Goal: Task Accomplishment & Management: Manage account settings

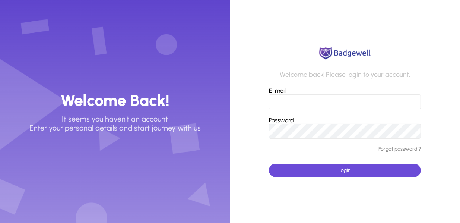
type input "**********"
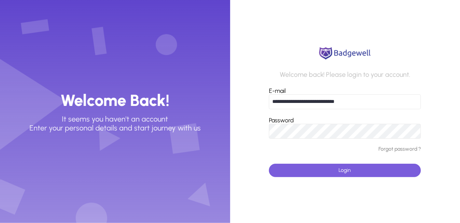
click at [325, 165] on span "submit" at bounding box center [345, 170] width 152 height 18
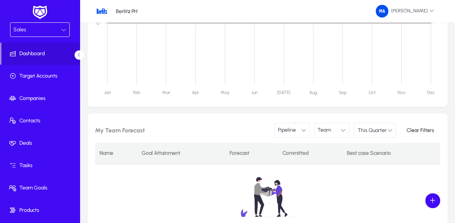
click at [54, 35] on div "Sales" at bounding box center [39, 30] width 59 height 14
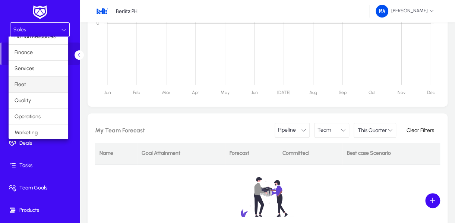
scroll to position [24, 0]
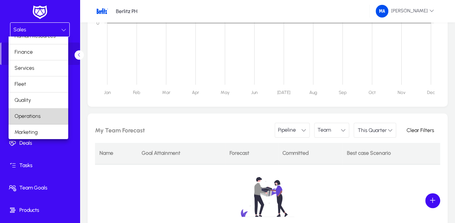
click at [38, 112] on span "Operations" at bounding box center [28, 116] width 26 height 9
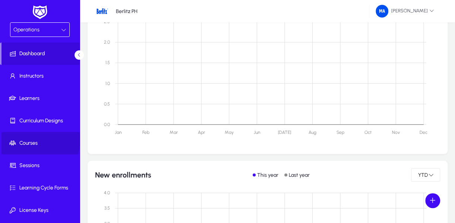
click at [37, 139] on span "Courses" at bounding box center [41, 142] width 80 height 7
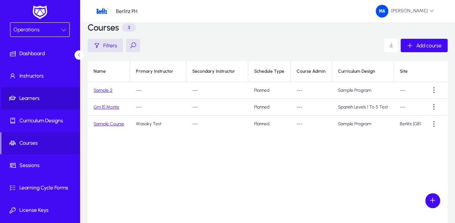
click at [58, 101] on span "Learners" at bounding box center [41, 98] width 80 height 7
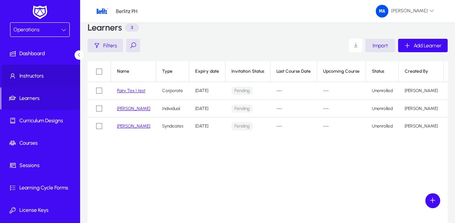
click at [54, 74] on span "Instructors" at bounding box center [41, 75] width 80 height 7
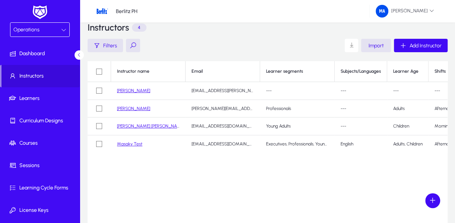
click at [124, 145] on link "Masaky Test" at bounding box center [129, 143] width 25 height 5
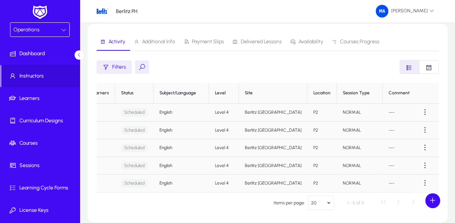
scroll to position [0, 217]
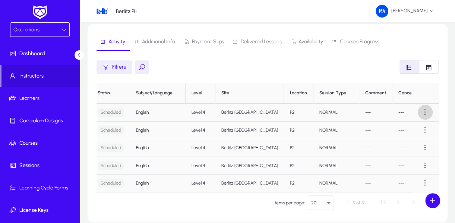
click at [424, 115] on span at bounding box center [425, 112] width 15 height 15
click at [403, 126] on button "Edit" at bounding box center [412, 130] width 42 height 16
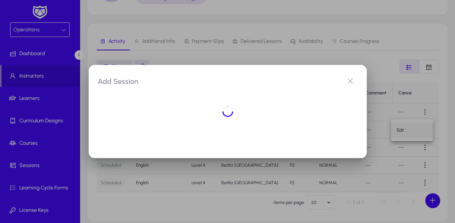
scroll to position [0, 0]
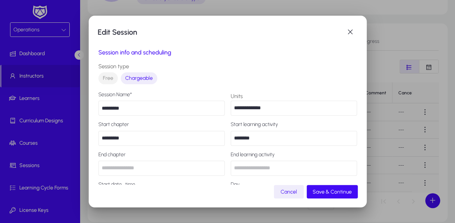
type input "******"
type input "*****"
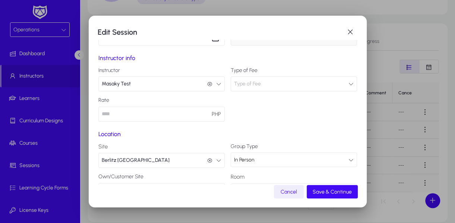
scroll to position [218, 0]
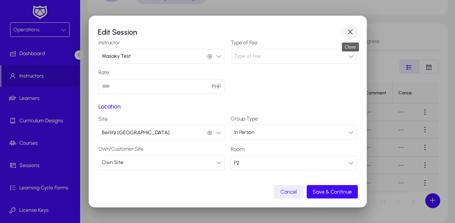
click at [344, 30] on span "button" at bounding box center [350, 32] width 15 height 15
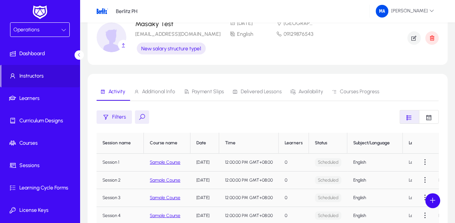
scroll to position [40, 0]
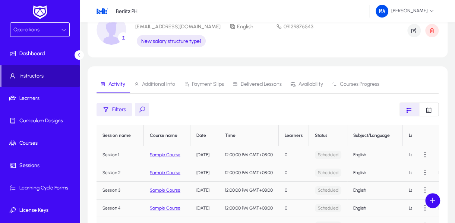
click at [50, 72] on span "Instructors" at bounding box center [40, 75] width 78 height 7
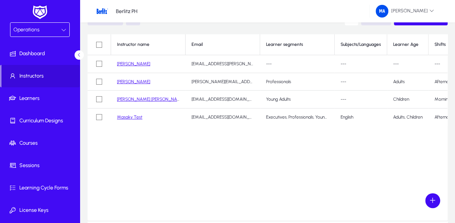
click at [133, 118] on link "Masaky Test" at bounding box center [129, 116] width 25 height 5
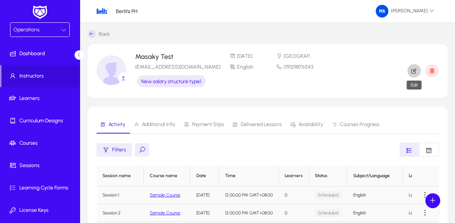
click at [414, 69] on icon "button" at bounding box center [413, 70] width 7 height 7
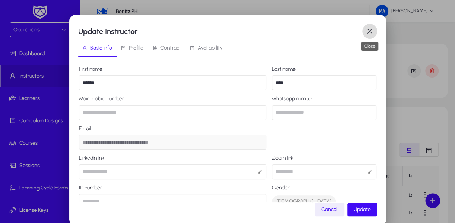
click at [371, 26] on span "button" at bounding box center [369, 31] width 15 height 15
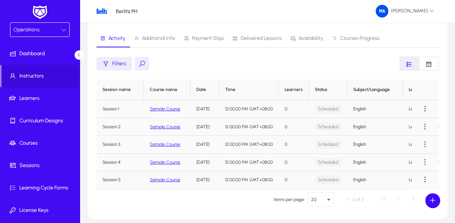
scroll to position [86, 0]
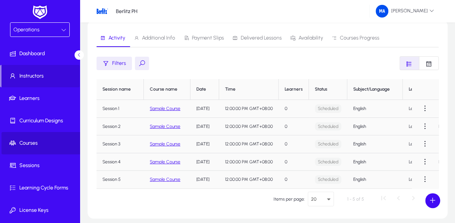
click at [49, 147] on span at bounding box center [41, 143] width 80 height 18
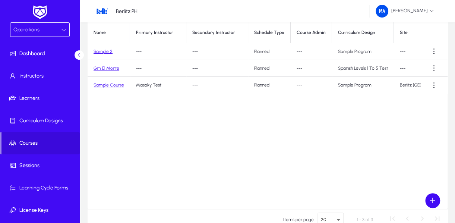
scroll to position [52, 0]
click at [112, 85] on link "Sample Course" at bounding box center [108, 85] width 31 height 5
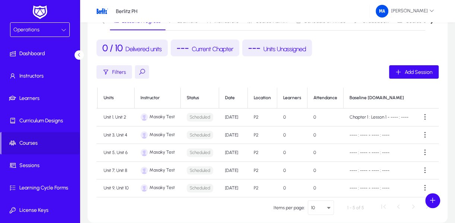
scroll to position [0, 34]
click at [429, 116] on span at bounding box center [425, 117] width 15 height 15
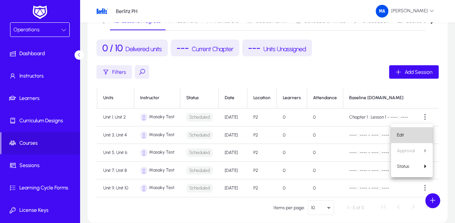
click at [412, 137] on span "Edit" at bounding box center [412, 134] width 30 height 7
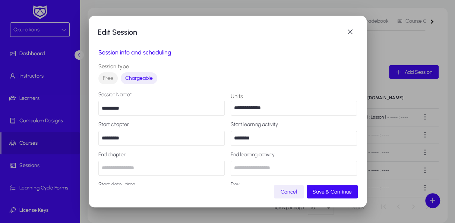
type input "******"
type input "*****"
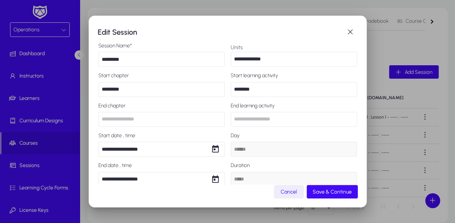
scroll to position [51, 0]
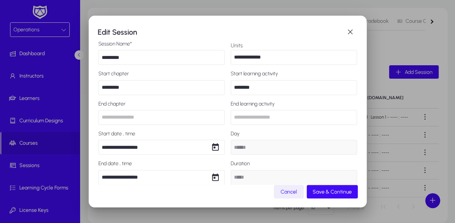
click at [185, 118] on input "text" at bounding box center [161, 117] width 126 height 15
click at [256, 113] on input "text" at bounding box center [294, 117] width 126 height 15
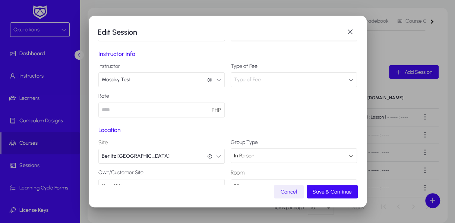
scroll to position [218, 0]
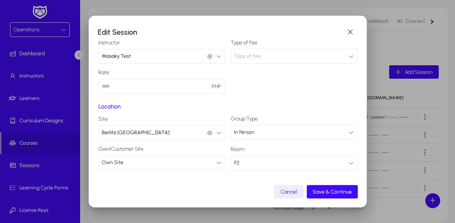
click at [271, 133] on div "In Person" at bounding box center [291, 132] width 114 height 10
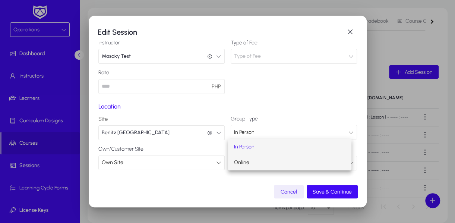
click at [273, 162] on mat-option "Online" at bounding box center [290, 163] width 124 height 16
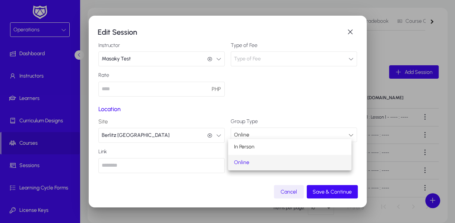
scroll to position [215, 0]
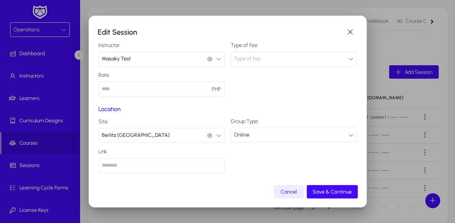
click at [260, 136] on div "Online" at bounding box center [291, 135] width 114 height 10
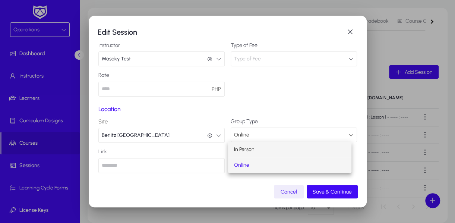
click at [268, 149] on mat-option "In Person" at bounding box center [290, 150] width 124 height 16
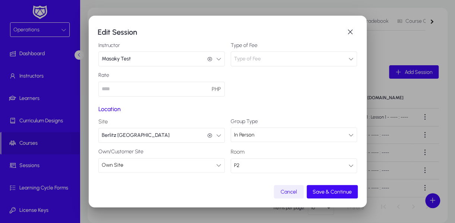
scroll to position [218, 0]
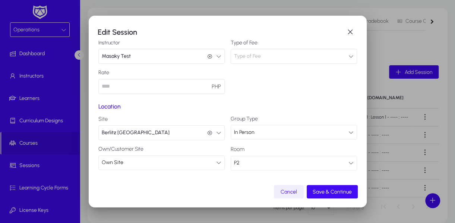
click at [287, 193] on span "Cancel" at bounding box center [288, 191] width 16 height 6
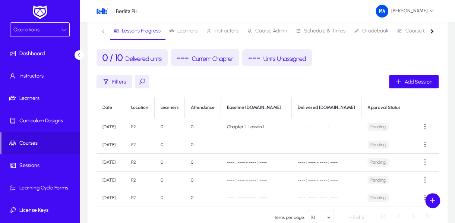
scroll to position [0, 278]
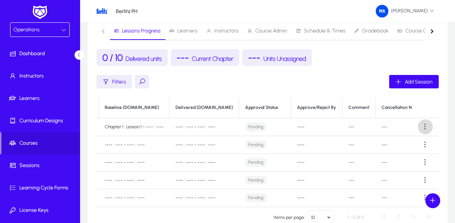
click at [424, 126] on span at bounding box center [425, 126] width 15 height 15
click at [340, 91] on div at bounding box center [227, 111] width 455 height 223
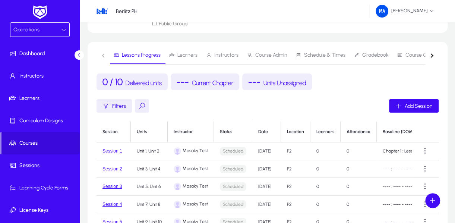
scroll to position [48, 0]
click at [181, 54] on span "Learners" at bounding box center [187, 55] width 20 height 5
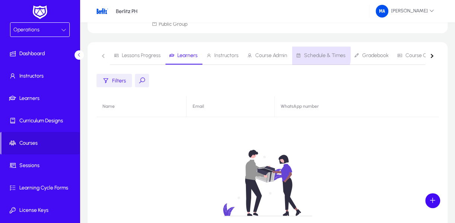
click at [311, 53] on span "Schedule & Times" at bounding box center [324, 55] width 41 height 5
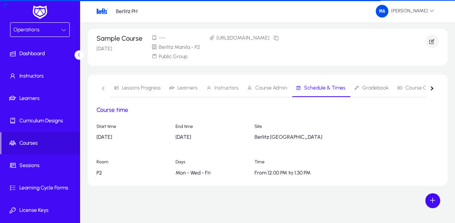
scroll to position [15, 0]
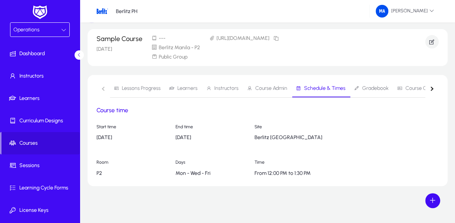
click at [289, 90] on link "Course Admin" at bounding box center [267, 88] width 49 height 18
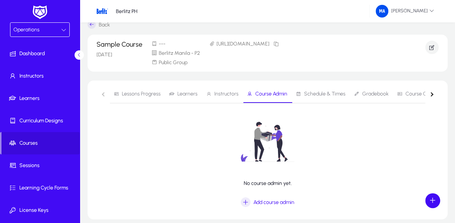
scroll to position [8, 0]
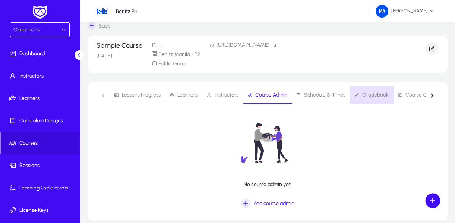
click at [375, 90] on span "Gradebook" at bounding box center [371, 95] width 35 height 18
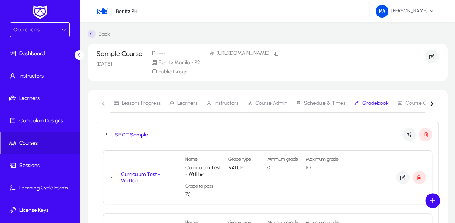
click at [435, 105] on button "button" at bounding box center [431, 103] width 13 height 18
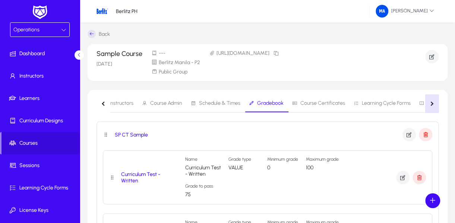
click at [435, 105] on button "button" at bounding box center [431, 103] width 13 height 18
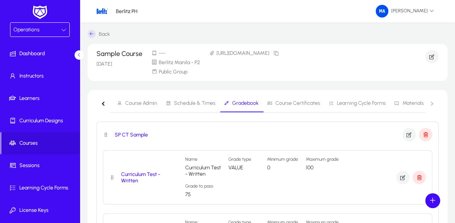
click at [435, 105] on nav "Lessons Progress Learners Instructors Course Admin Schedule & Times Gradebook C…" at bounding box center [267, 103] width 342 height 18
click at [297, 99] on span "Course Certificates" at bounding box center [293, 103] width 53 height 18
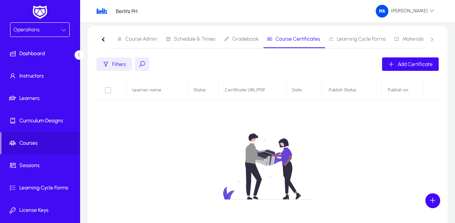
scroll to position [39, 0]
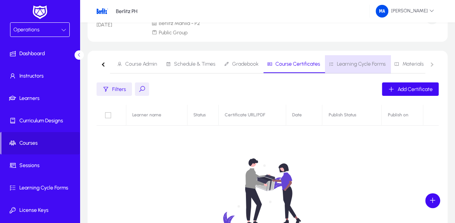
click at [364, 68] on span "Learning Cycle Forms" at bounding box center [357, 64] width 57 height 18
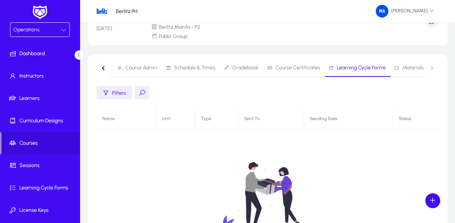
scroll to position [35, 0]
click at [430, 73] on nav "Lessons Progress Learners Instructors Course Admin Schedule & Times Gradebook C…" at bounding box center [267, 69] width 342 height 18
drag, startPoint x: 431, startPoint y: 72, endPoint x: 401, endPoint y: 69, distance: 29.7
click at [401, 69] on nav "Lessons Progress Learners Instructors Course Admin Schedule & Times Gradebook C…" at bounding box center [267, 69] width 342 height 18
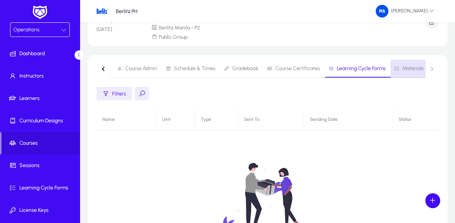
click at [402, 69] on span "Materials" at bounding box center [412, 68] width 21 height 5
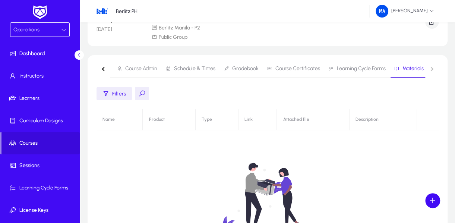
click at [435, 68] on nav "Lessons Progress Learners Instructors Course Admin Schedule & Times Gradebook C…" at bounding box center [267, 69] width 342 height 18
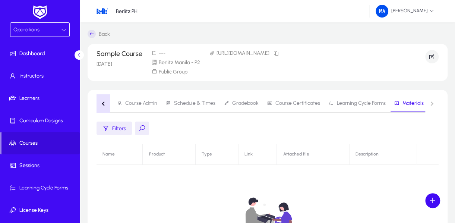
click at [107, 105] on button "button" at bounding box center [102, 103] width 13 height 18
click at [107, 105] on nav "Lessons Progress Learners Instructors Course Admin Schedule & Times Gradebook C…" at bounding box center [267, 103] width 342 height 18
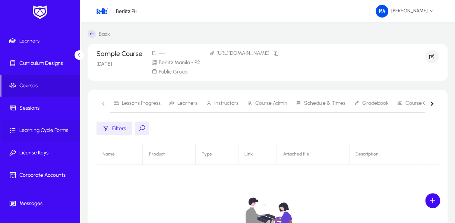
scroll to position [59, 0]
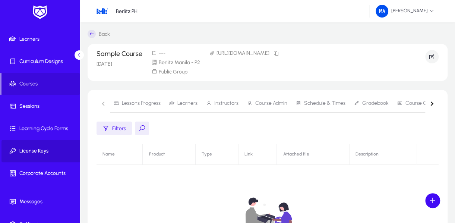
click at [47, 146] on span at bounding box center [41, 151] width 80 height 18
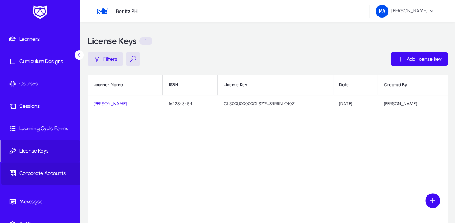
click at [45, 171] on span "Corporate Accounts" at bounding box center [41, 172] width 80 height 7
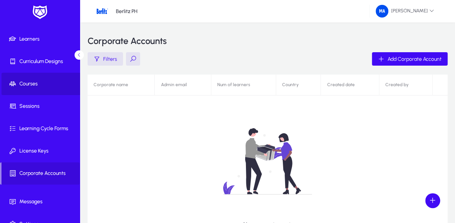
click at [51, 85] on span "Courses" at bounding box center [41, 83] width 80 height 7
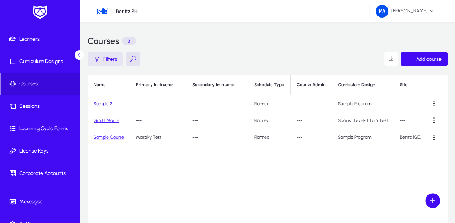
click at [110, 55] on span "button" at bounding box center [105, 59] width 35 height 18
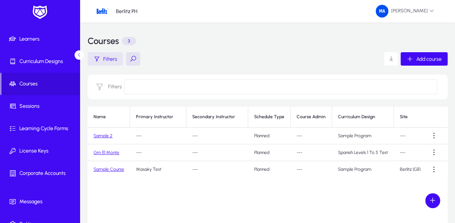
click at [117, 63] on span "button" at bounding box center [105, 59] width 35 height 18
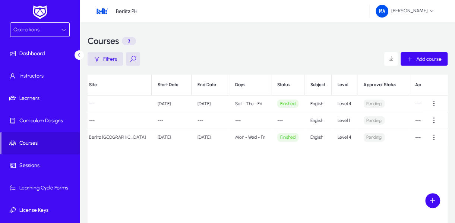
click at [43, 27] on div "Operations" at bounding box center [37, 30] width 48 height 10
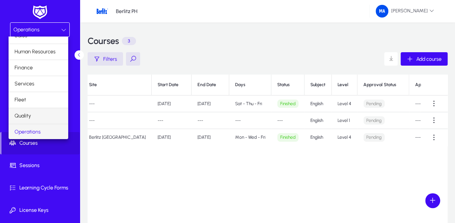
scroll to position [24, 0]
click at [26, 135] on span "Marketing" at bounding box center [26, 132] width 23 height 9
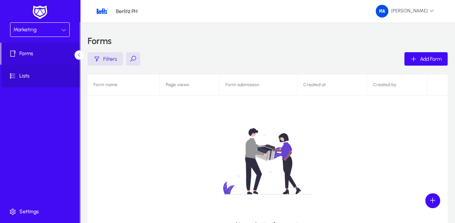
click at [63, 81] on span at bounding box center [41, 76] width 80 height 18
